Goal: Information Seeking & Learning: Learn about a topic

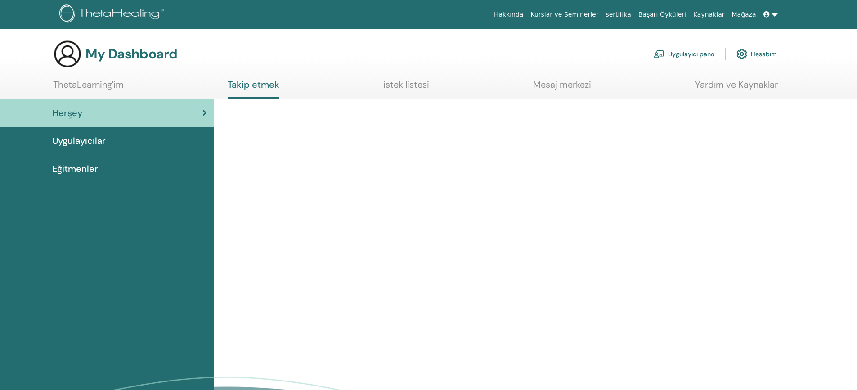
click at [78, 140] on span "Uygulayıcılar" at bounding box center [79, 140] width 54 height 13
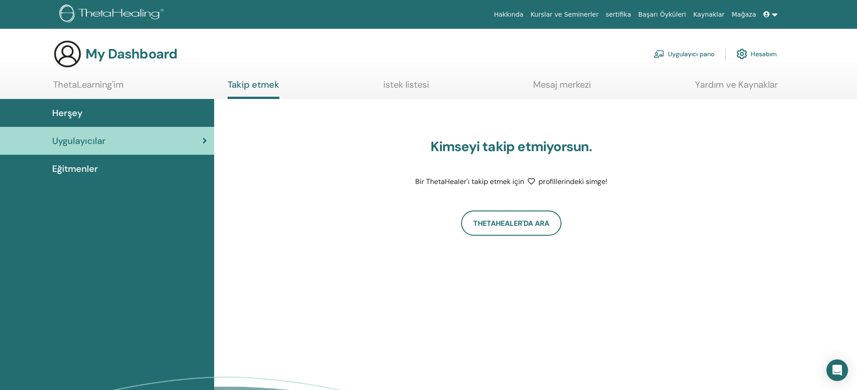
click at [78, 168] on span "Eğitmenler" at bounding box center [75, 168] width 46 height 13
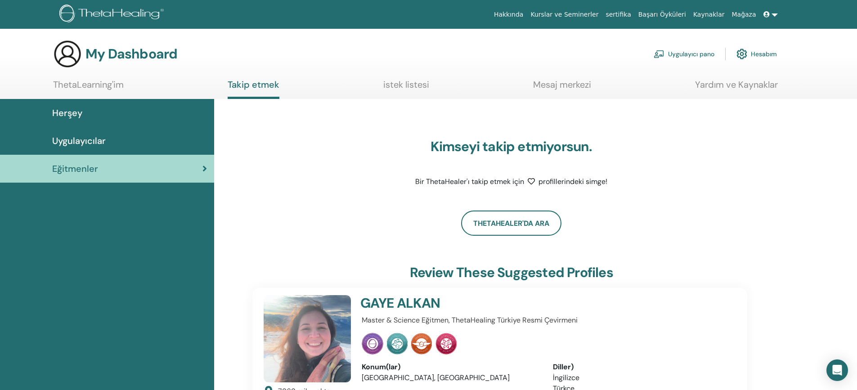
click at [584, 16] on link "Kurslar ve Seminerler" at bounding box center [564, 14] width 75 height 17
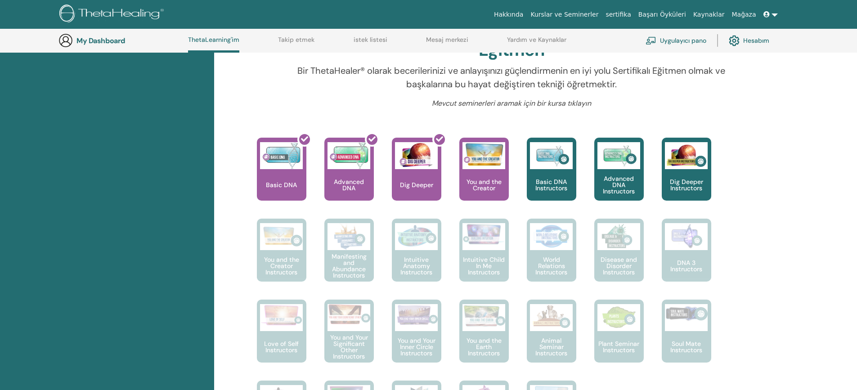
scroll to position [339, 0]
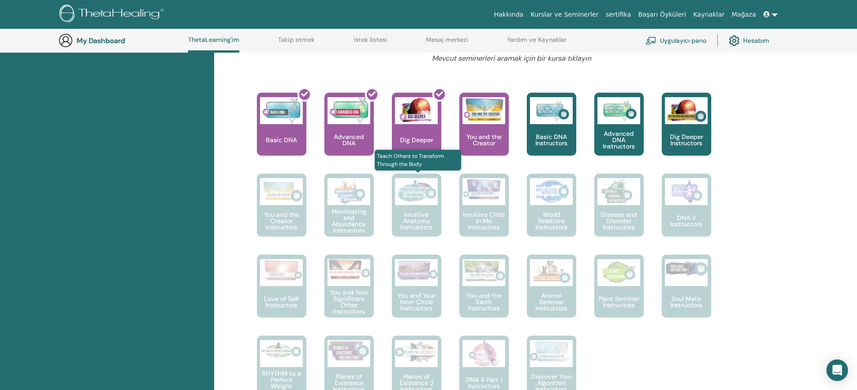
click at [410, 214] on p "Intuitive Anatomy Instructors" at bounding box center [416, 220] width 49 height 19
